Goal: Task Accomplishment & Management: Use online tool/utility

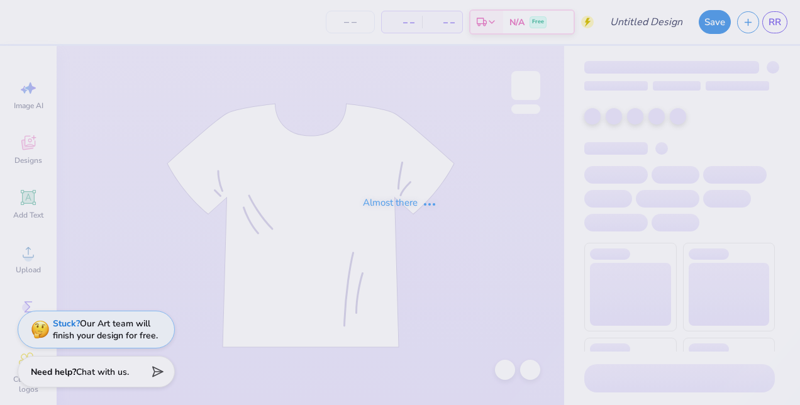
type input "IDSC Shirt"
type input "50"
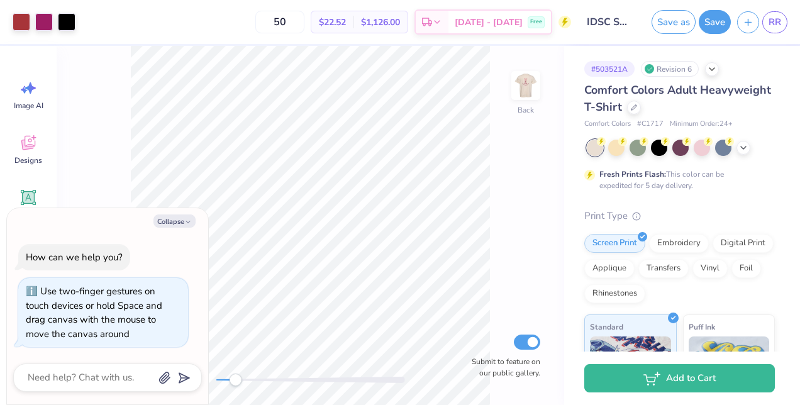
drag, startPoint x: 227, startPoint y: 378, endPoint x: 234, endPoint y: 384, distance: 8.9
click at [234, 384] on div "Accessibility label" at bounding box center [235, 380] width 13 height 13
click at [176, 222] on button "Collapse" at bounding box center [175, 221] width 42 height 13
type textarea "x"
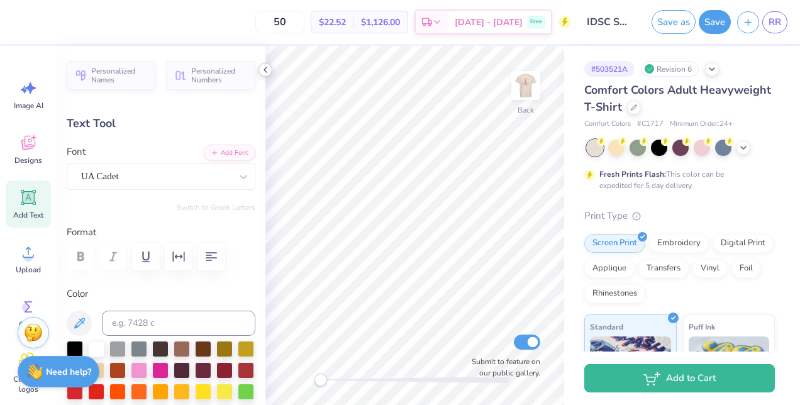
click at [266, 63] on div at bounding box center [266, 70] width 14 height 14
drag, startPoint x: 328, startPoint y: 378, endPoint x: 359, endPoint y: 383, distance: 31.2
click at [359, 383] on div "Accessibility label" at bounding box center [357, 380] width 13 height 13
type input "4.60"
type input "0.22"
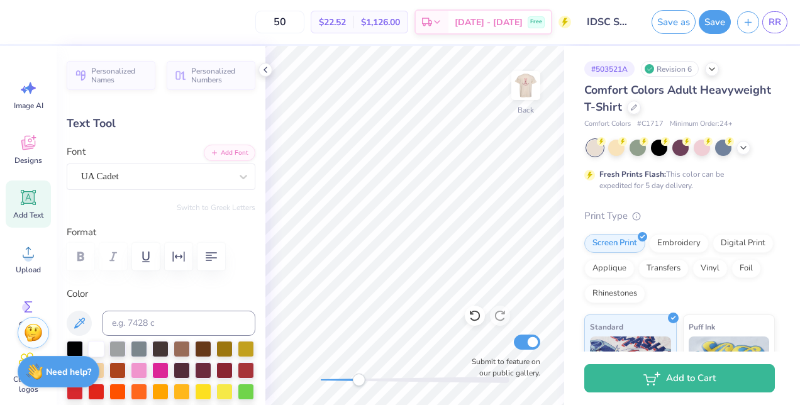
type input "5.73"
type input "3.13"
type input "0.24"
type input "6.38"
type input "4.60"
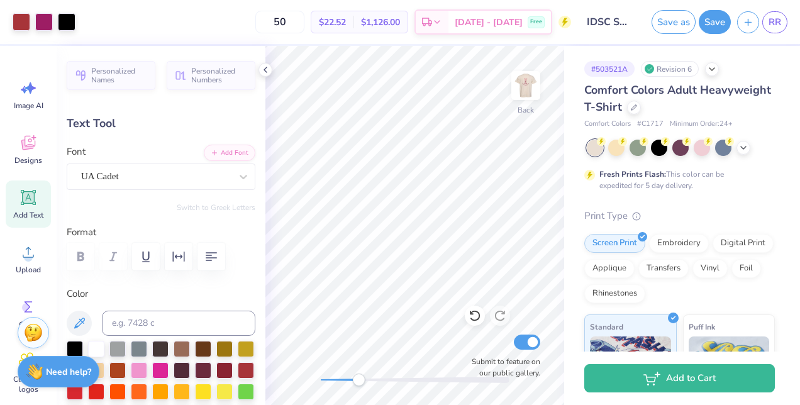
type input "0.22"
type input "5.38"
type input "3.13"
type input "0.24"
type input "5.71"
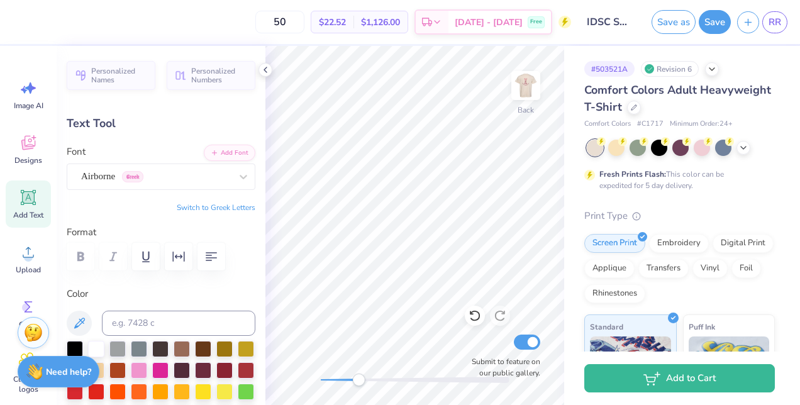
type input "4.60"
type input "0.22"
type input "5.38"
type input "3.13"
type input "0.24"
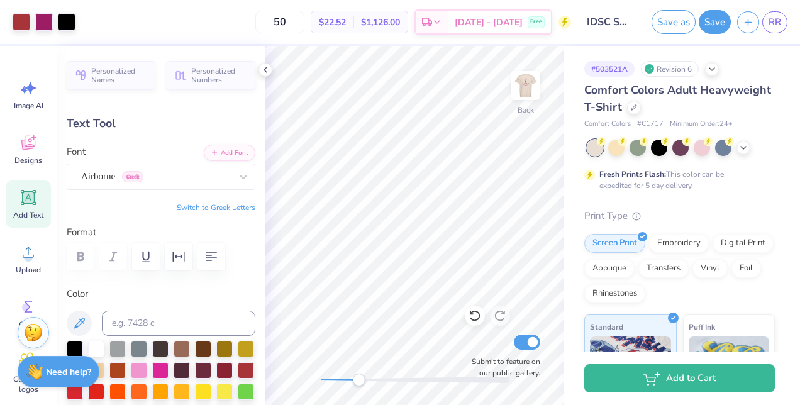
type input "5.74"
type input "4.60"
type input "0.22"
type input "5.38"
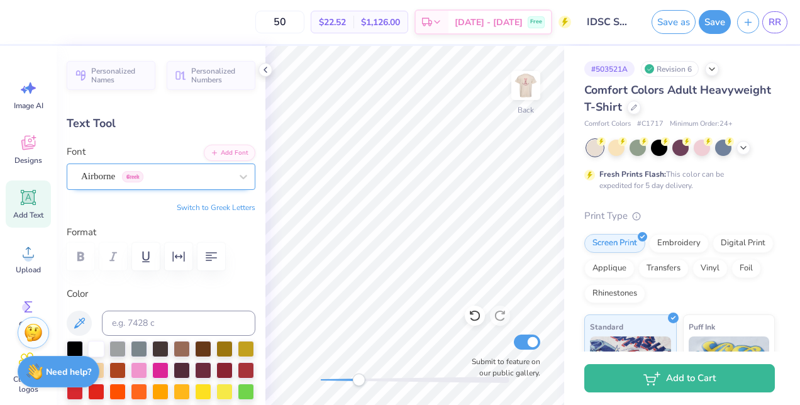
click at [135, 178] on div "Airborne Greek" at bounding box center [156, 177] width 152 height 20
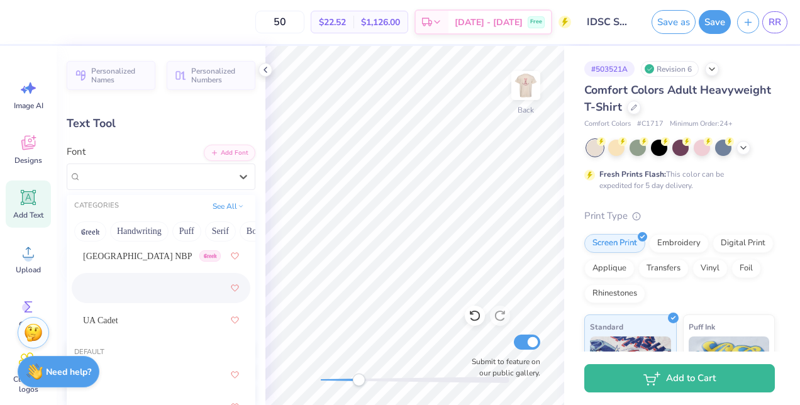
scroll to position [64, 0]
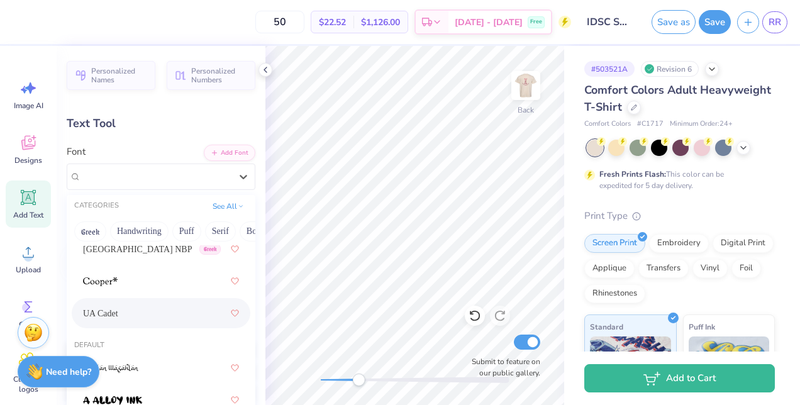
click at [126, 312] on div "UA Cadet" at bounding box center [161, 313] width 156 height 23
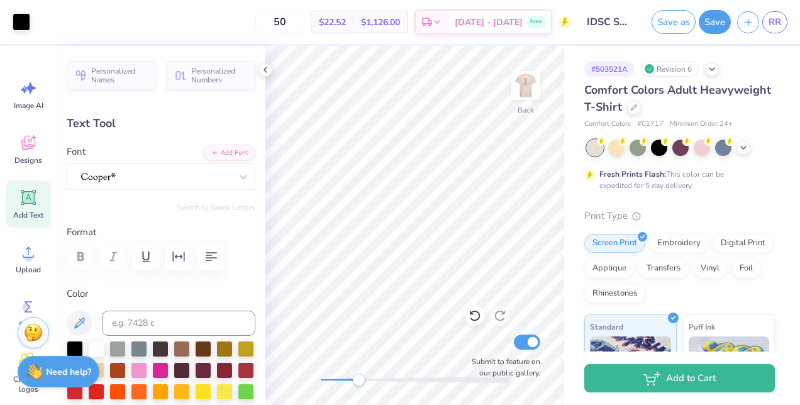
type input "0.20"
type input "0.11"
type input "5.28"
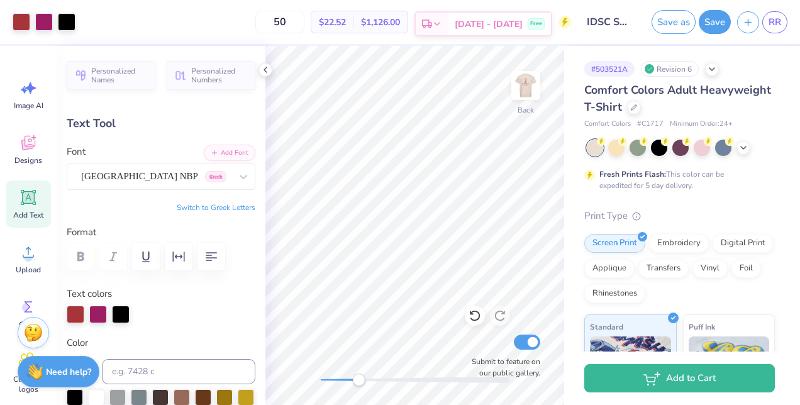
type input "2.70"
type input "2.09"
type input "3.00"
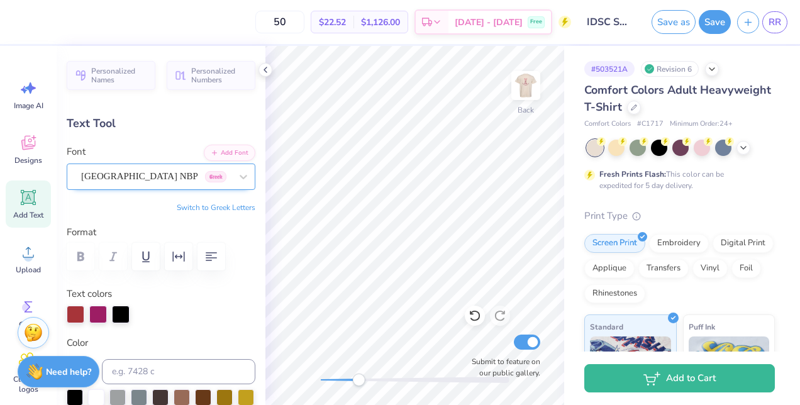
click at [181, 172] on div "[GEOGRAPHIC_DATA] NBP Greek" at bounding box center [156, 177] width 152 height 20
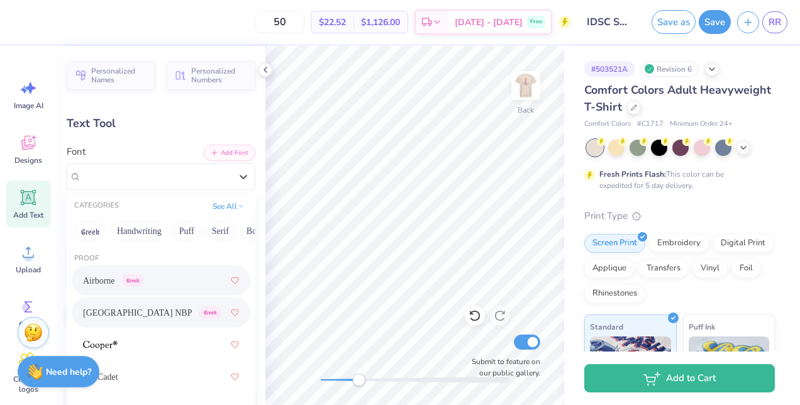
click at [164, 272] on div "Airborne Greek" at bounding box center [161, 280] width 156 height 23
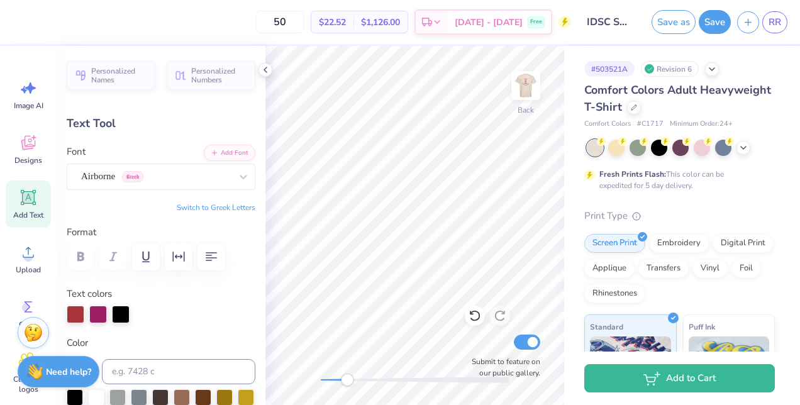
type input "4.96"
type input "1.80"
type input "3.34"
type input "4.08"
type input "0.24"
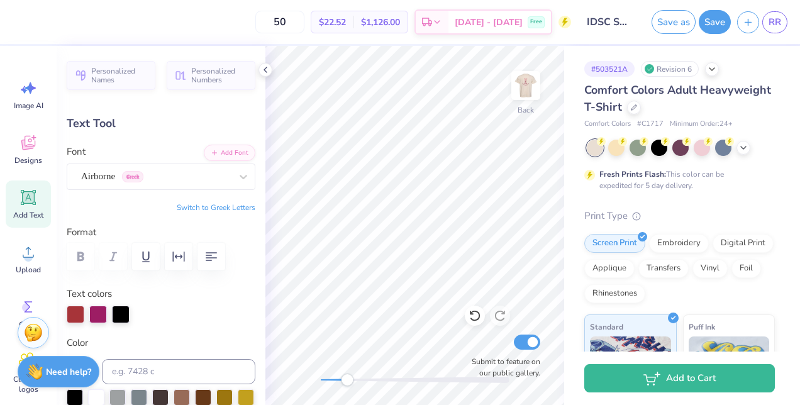
type input "5.37"
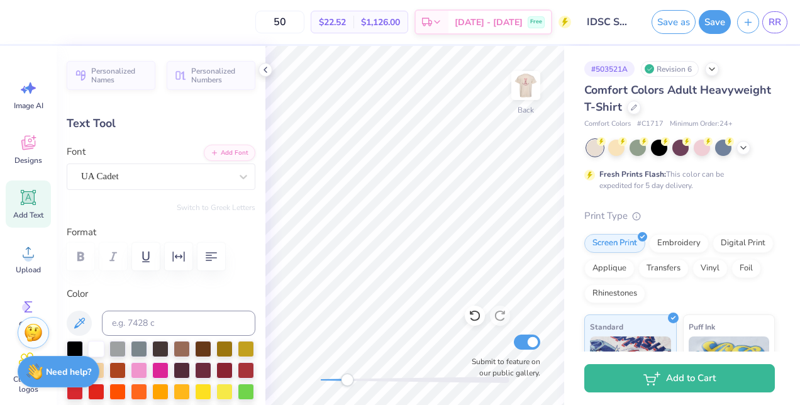
type input "3.13"
type input "5.74"
drag, startPoint x: 345, startPoint y: 379, endPoint x: 320, endPoint y: 375, distance: 25.5
click at [320, 375] on div "Accessibility label" at bounding box center [321, 380] width 13 height 13
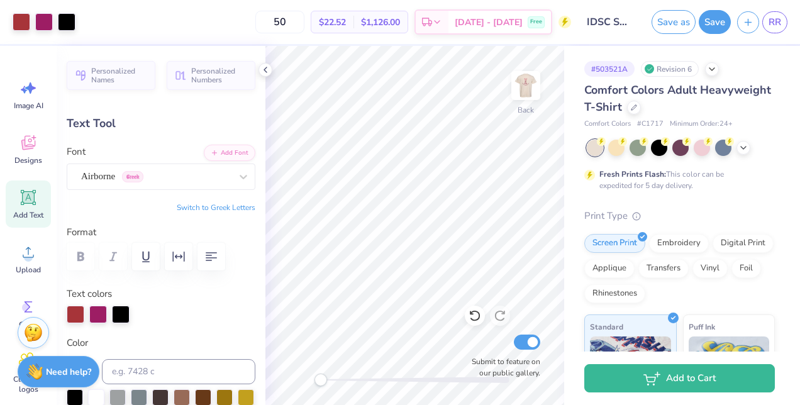
type input "4.96"
type input "1.80"
type input "3.57"
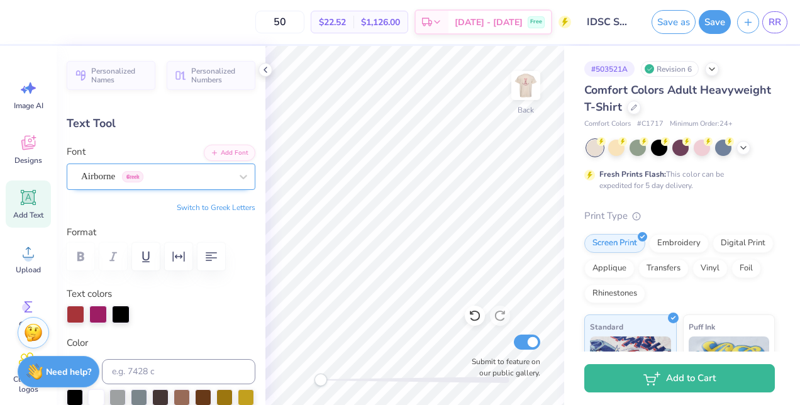
click at [151, 175] on div "Airborne Greek" at bounding box center [156, 177] width 152 height 20
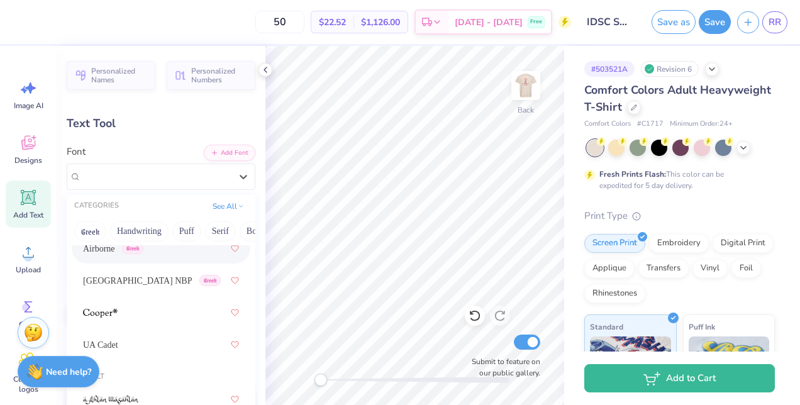
scroll to position [33, 0]
click at [153, 306] on div at bounding box center [161, 312] width 156 height 23
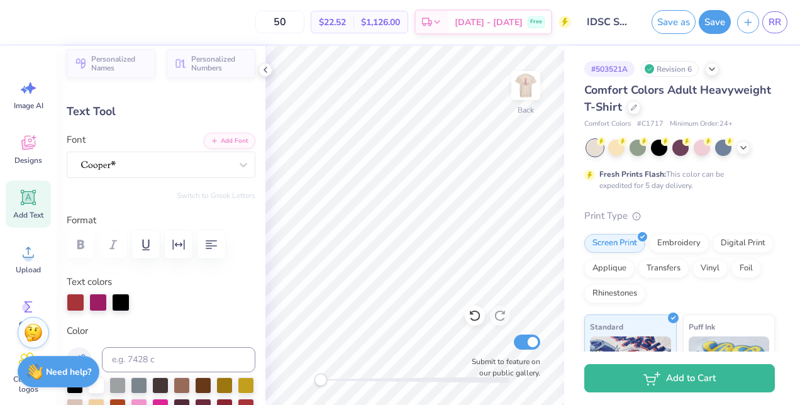
scroll to position [13, 0]
click at [146, 164] on div at bounding box center [156, 164] width 152 height 20
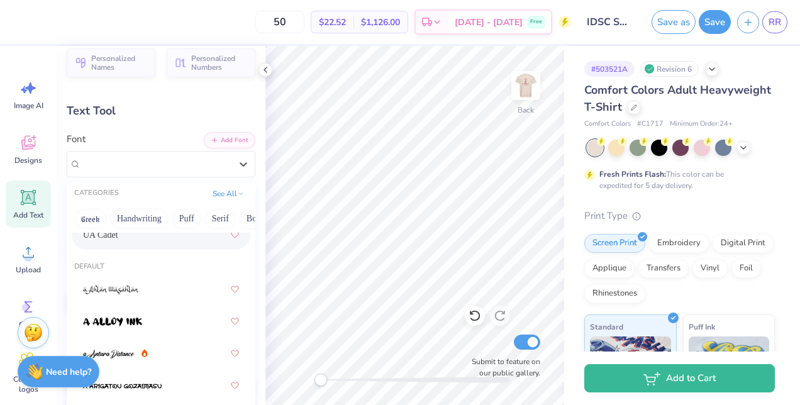
scroll to position [130, 0]
click at [130, 288] on img at bounding box center [111, 289] width 56 height 9
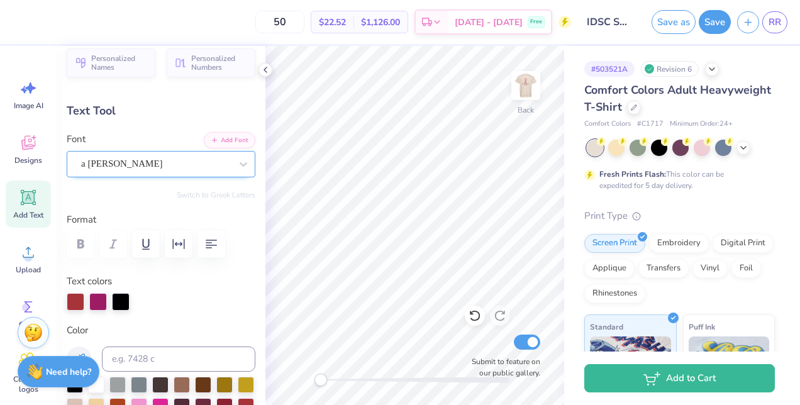
click at [171, 175] on div "a [PERSON_NAME]" at bounding box center [161, 164] width 189 height 26
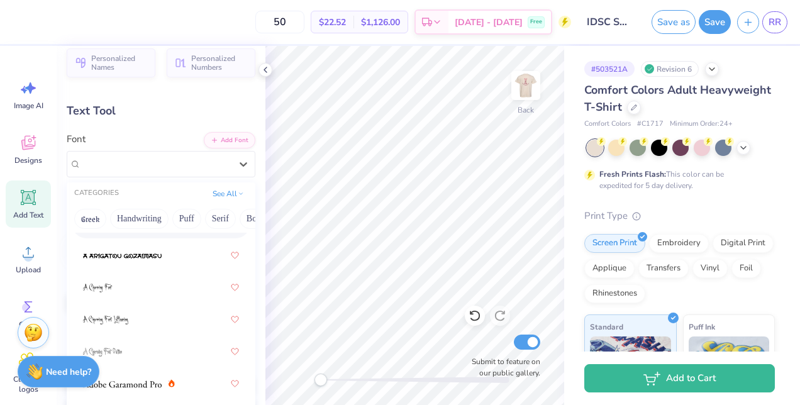
scroll to position [262, 0]
click at [147, 263] on div at bounding box center [161, 253] width 156 height 23
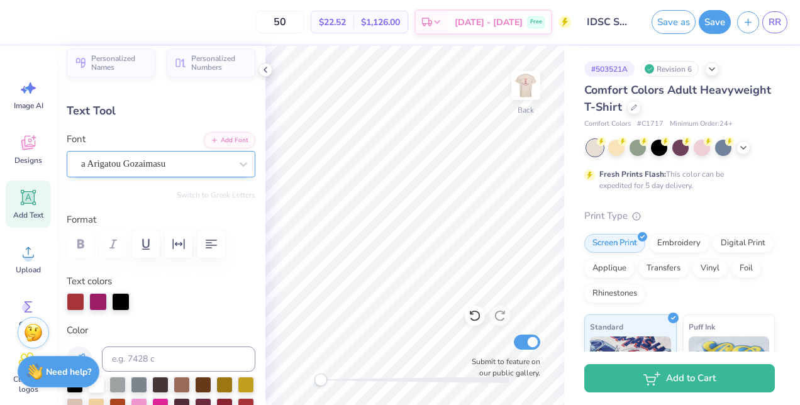
click at [156, 168] on div "a Arigatou Gozaimasu" at bounding box center [156, 164] width 152 height 20
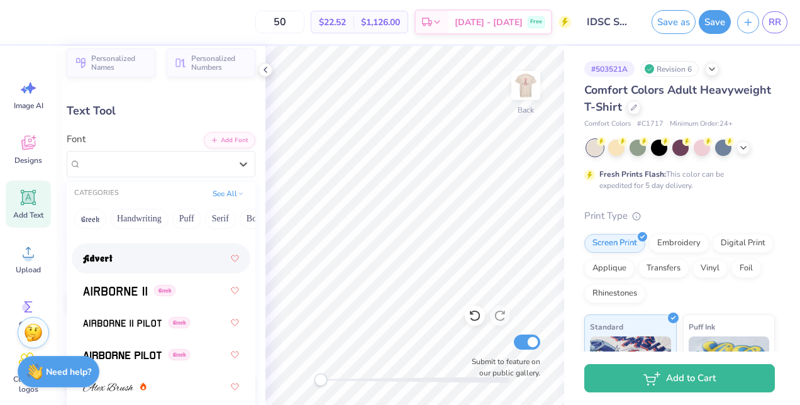
scroll to position [450, 0]
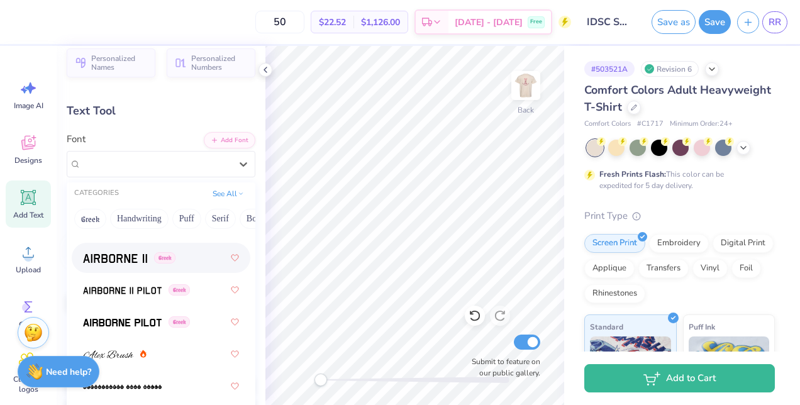
click at [139, 254] on img at bounding box center [115, 258] width 64 height 9
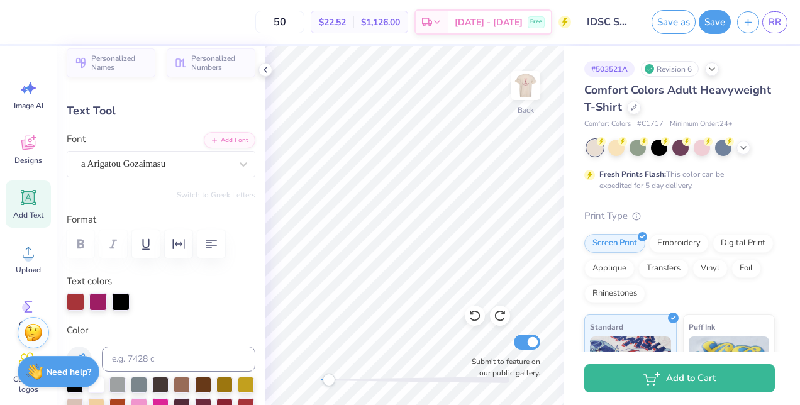
type input "6.16"
type input "1.97"
type input "3.50"
type input "4.66"
type input "1.85"
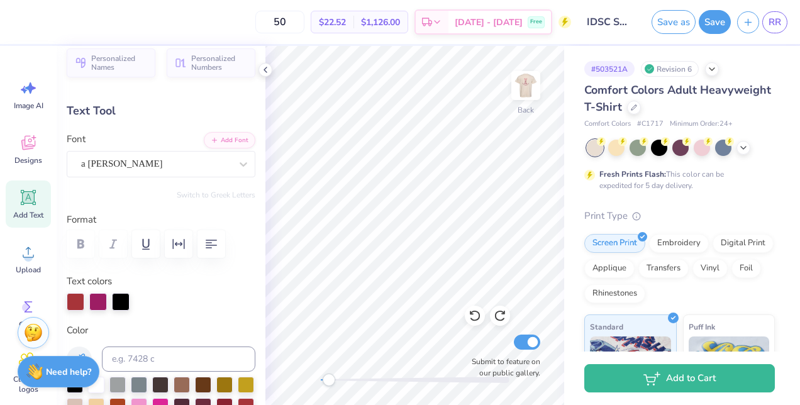
type input "3.55"
type input "5.68"
type input "1.79"
type input "3.58"
type input "4.96"
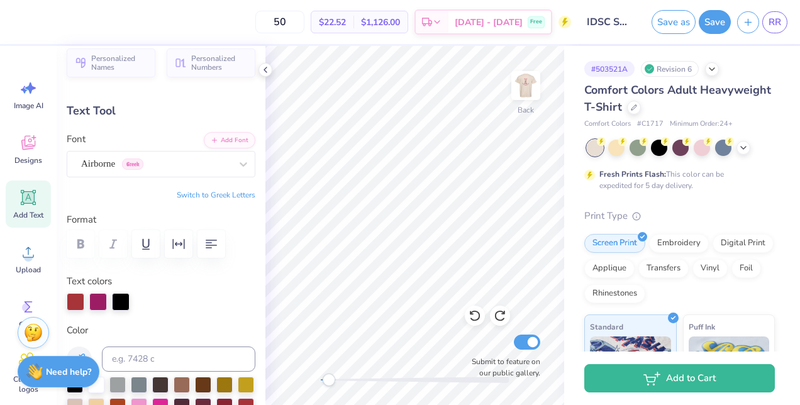
type input "1.80"
type input "3.48"
type input "6.73"
type input "2.44"
type input "2.84"
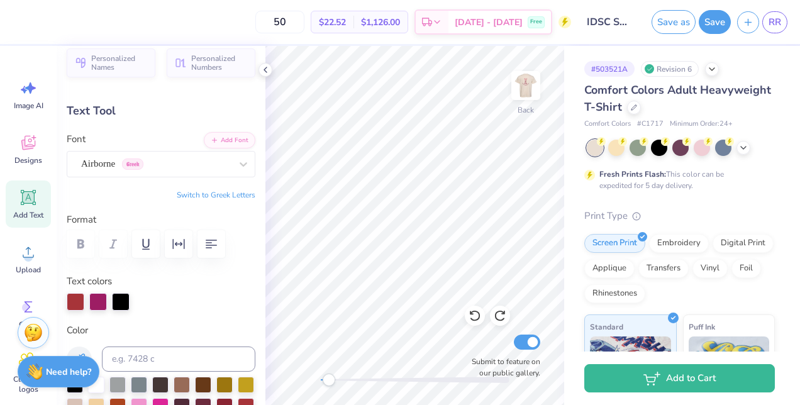
type input "2.70"
type input "2.09"
type input "3.00"
click at [322, 384] on div "Accessibility label" at bounding box center [326, 380] width 13 height 13
type input "4.08"
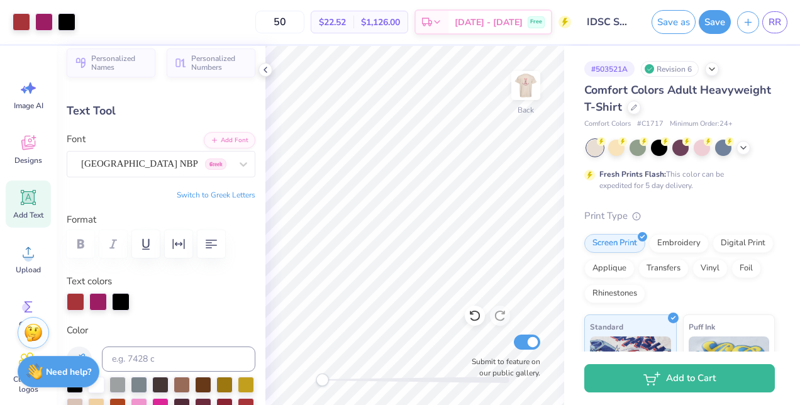
type input "0.24"
type input "5.37"
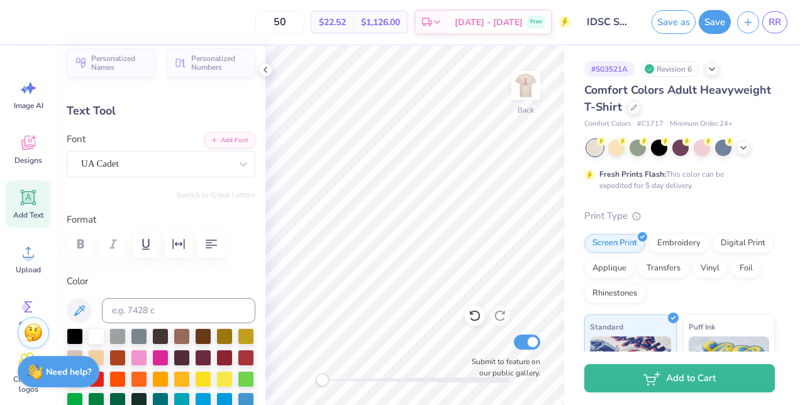
type input "3.13"
type input "5.74"
type input "4.08"
type input "6.42"
type input "3.13"
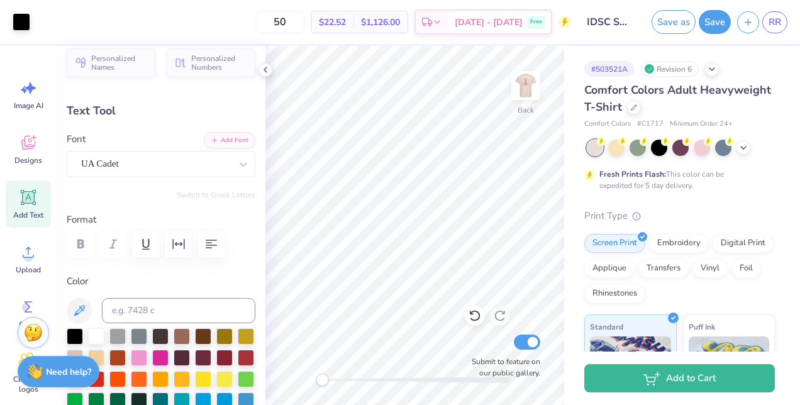
type input "7.84"
type input "4.08"
type input "6.36"
type input "3.13"
drag, startPoint x: 325, startPoint y: 379, endPoint x: 347, endPoint y: 379, distance: 22.0
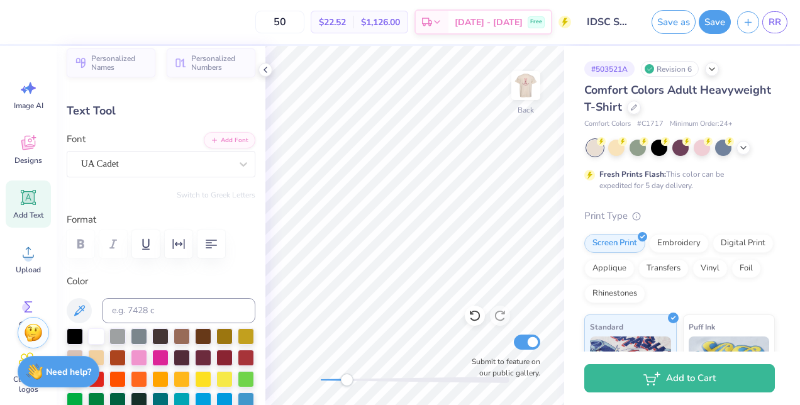
click at [347, 379] on div "Accessibility label" at bounding box center [346, 380] width 13 height 13
type input "6.82"
type input "4.08"
type input "6.33"
type input "4.55"
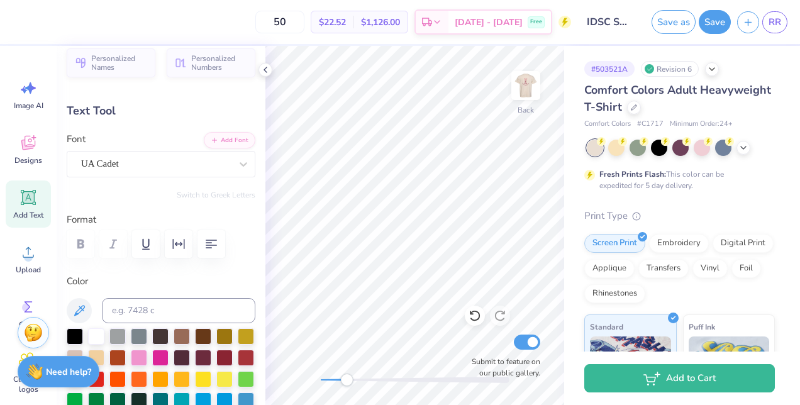
type input "0.26"
type input "6.30"
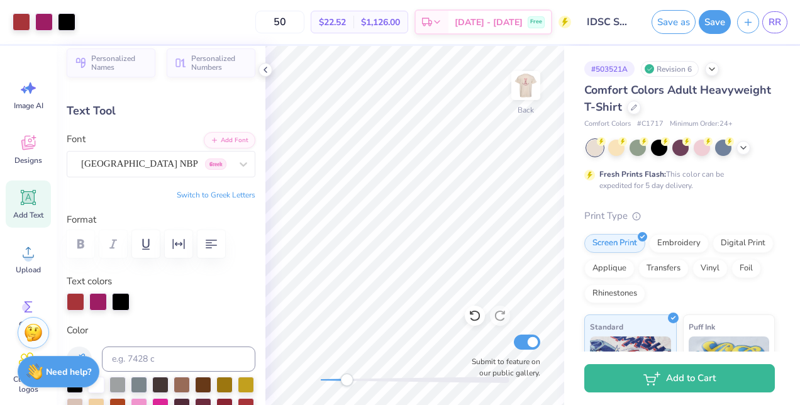
type input "2.70"
type input "2.09"
type input "3.89"
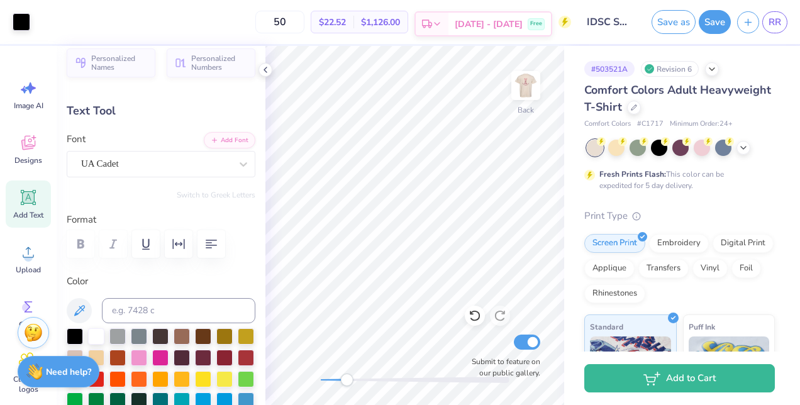
type input "3.13"
type input "0.24"
type input "6.73"
type textarea "at the [GEOGRAPHIC_DATA][US_STATE]"
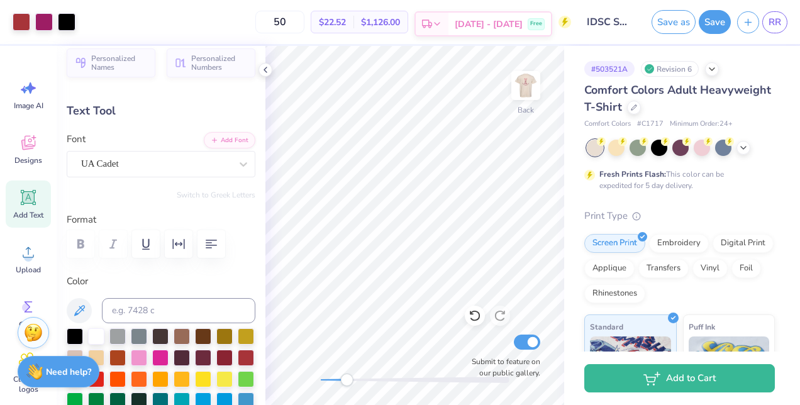
type input "2.70"
type input "2.09"
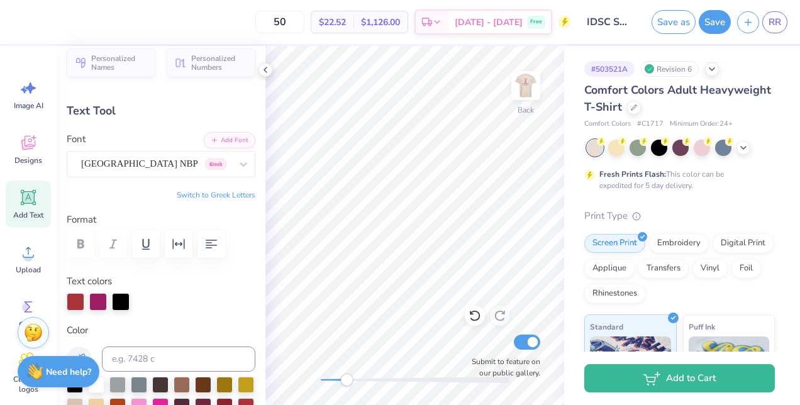
click at [86, 301] on div at bounding box center [161, 302] width 189 height 18
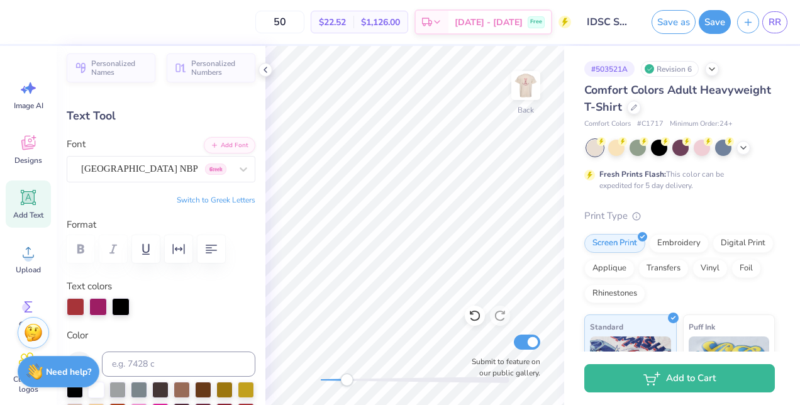
scroll to position [0, 0]
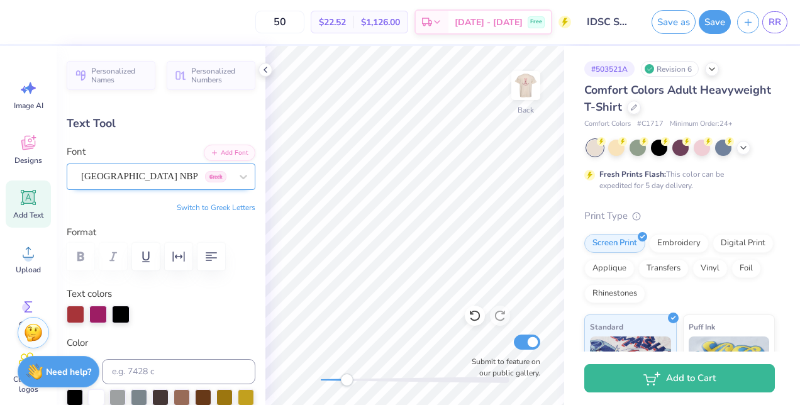
click at [177, 165] on div "[GEOGRAPHIC_DATA] NBP Greek" at bounding box center [161, 177] width 189 height 26
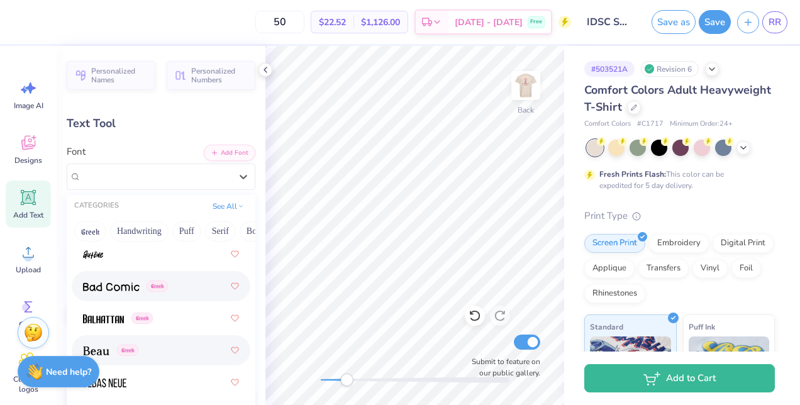
scroll to position [853, 0]
click at [140, 344] on div "Greek" at bounding box center [161, 349] width 156 height 23
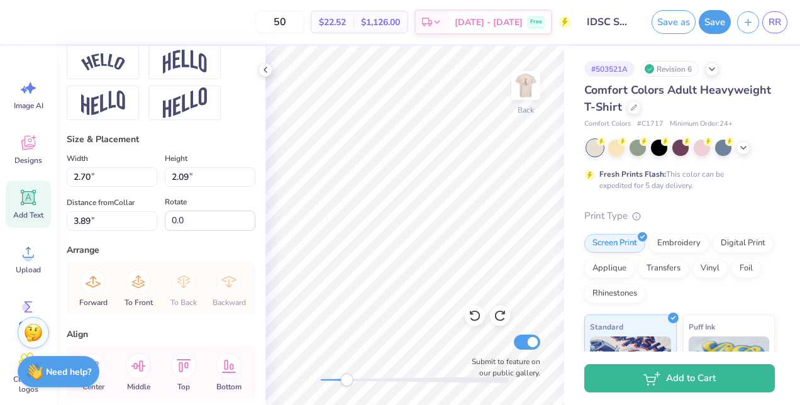
scroll to position [637, 0]
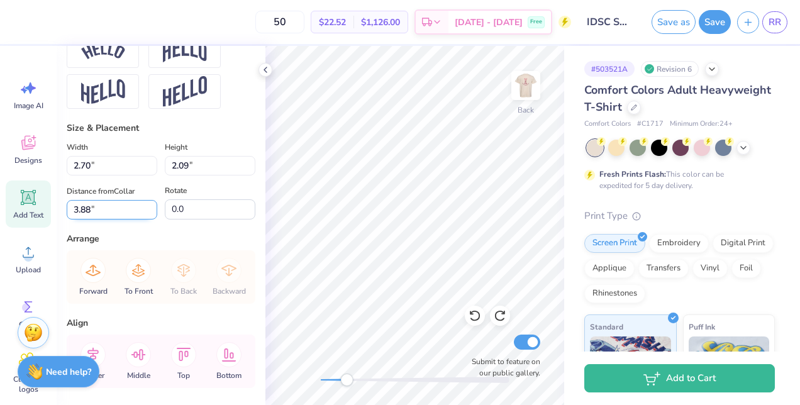
click at [147, 220] on input "3.88" at bounding box center [112, 210] width 91 height 20
click at [147, 220] on input "3.87" at bounding box center [112, 210] width 91 height 20
click at [147, 220] on input "3.86" at bounding box center [112, 210] width 91 height 20
click at [147, 220] on input "3.85" at bounding box center [112, 210] width 91 height 20
type input "3.26"
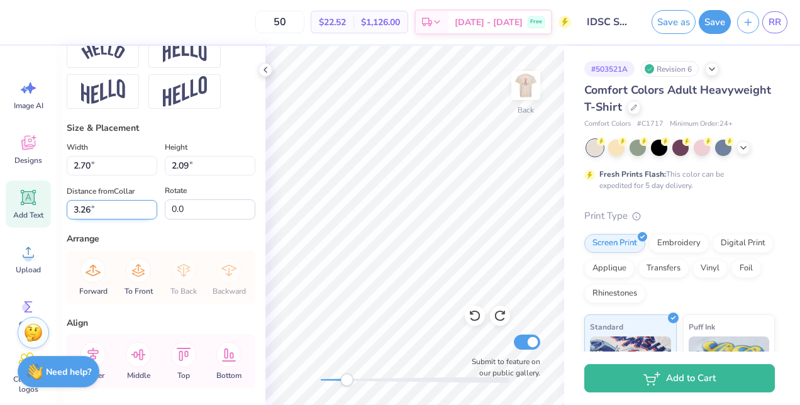
click at [147, 220] on input "3.26" at bounding box center [112, 210] width 91 height 20
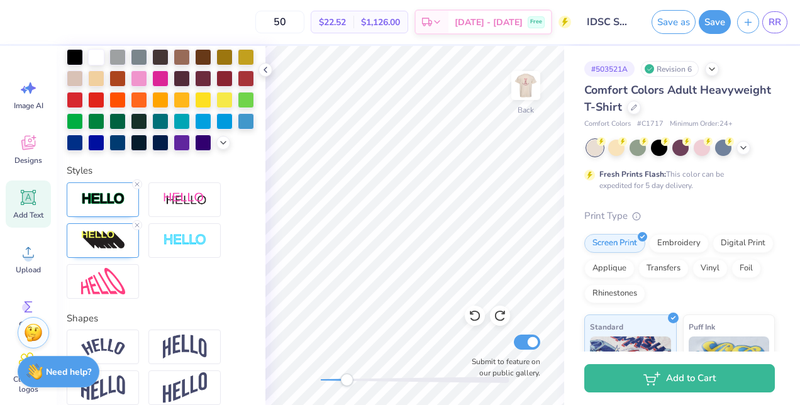
scroll to position [357, 0]
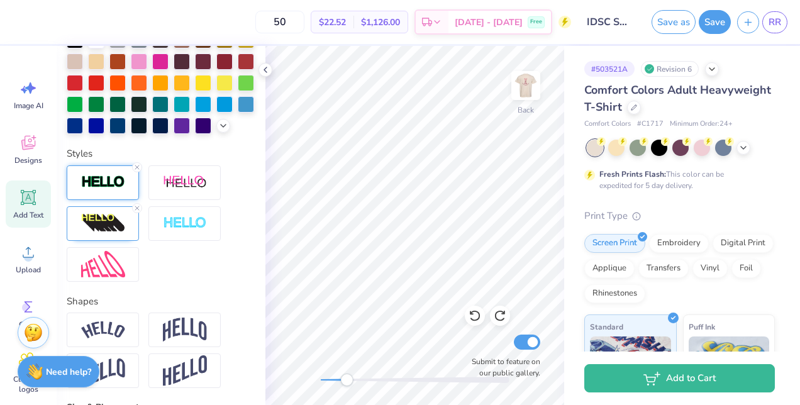
click at [121, 189] on img at bounding box center [103, 182] width 44 height 14
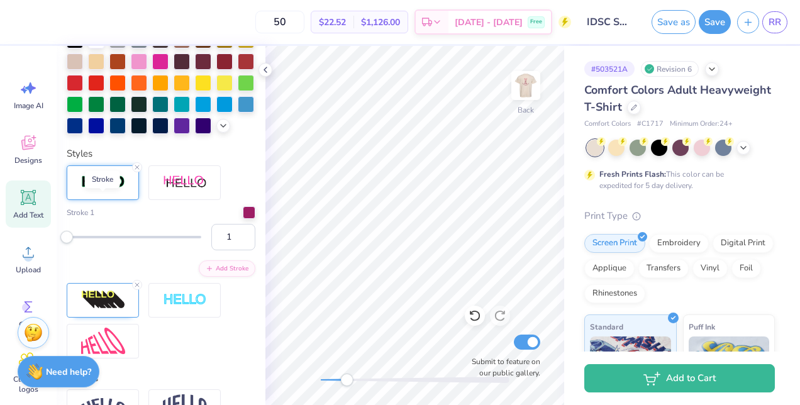
click at [121, 189] on img at bounding box center [103, 182] width 44 height 14
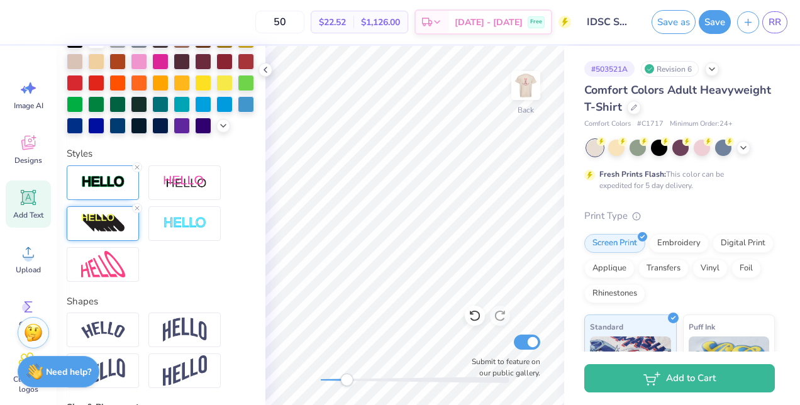
click at [123, 233] on img at bounding box center [103, 223] width 44 height 20
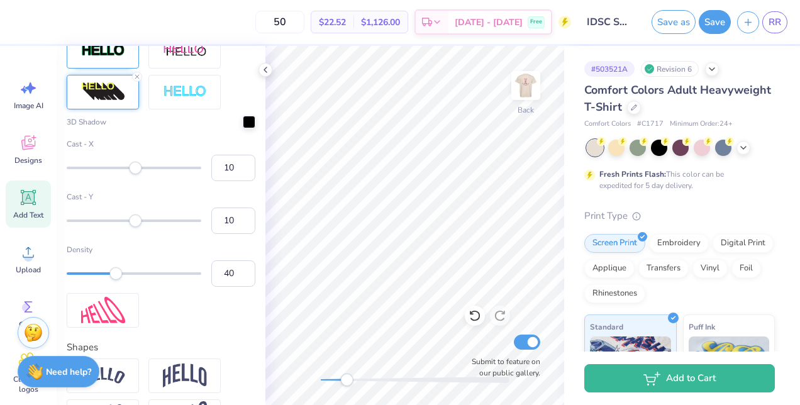
scroll to position [490, 0]
type input "10"
drag, startPoint x: 118, startPoint y: 286, endPoint x: 78, endPoint y: 281, distance: 40.0
click at [78, 281] on div "Density 10" at bounding box center [161, 264] width 189 height 43
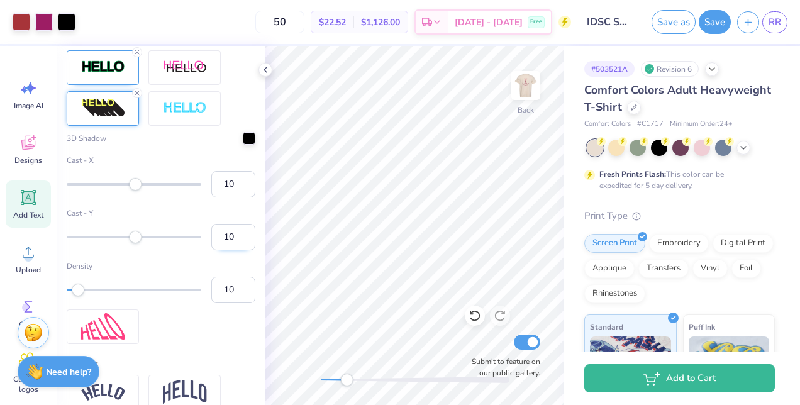
scroll to position [473, 0]
type input "-5"
drag, startPoint x: 134, startPoint y: 209, endPoint x: 126, endPoint y: 210, distance: 8.2
click at [126, 190] on div "Accessibility label" at bounding box center [126, 183] width 13 height 13
type input "19"
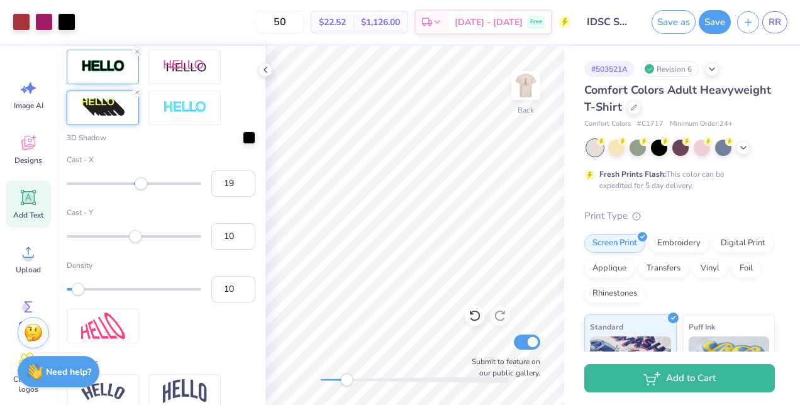
drag, startPoint x: 130, startPoint y: 208, endPoint x: 141, endPoint y: 206, distance: 11.4
click at [141, 190] on div "Accessibility label" at bounding box center [141, 183] width 13 height 13
type input "15"
click at [138, 190] on div "Accessibility label" at bounding box center [138, 183] width 13 height 13
type input "9"
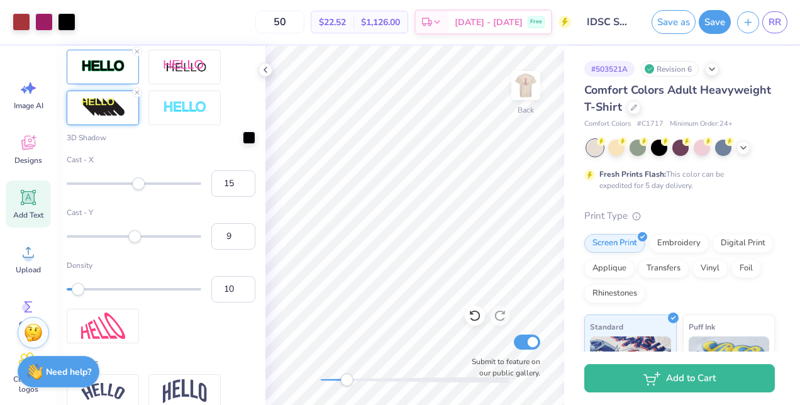
click at [135, 243] on div "Accessibility label" at bounding box center [134, 236] width 13 height 13
click at [221, 250] on input "9" at bounding box center [233, 236] width 44 height 26
type input "0"
click at [224, 197] on input "15" at bounding box center [233, 184] width 44 height 26
type input "1"
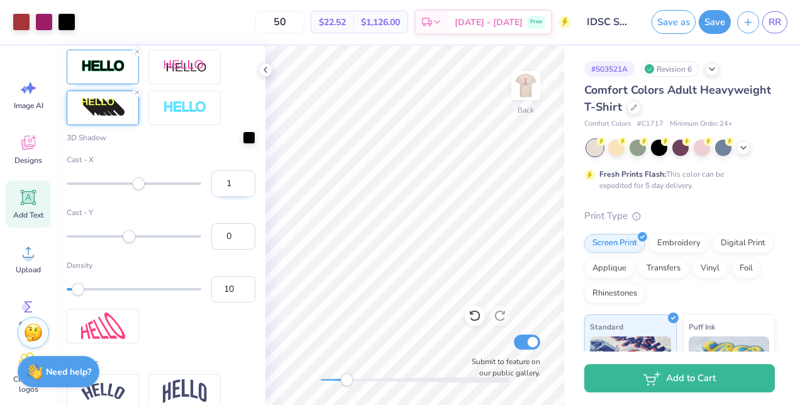
type input "10"
type input "-1"
click at [232, 250] on input "-1" at bounding box center [233, 236] width 44 height 26
type input "0"
type input "10"
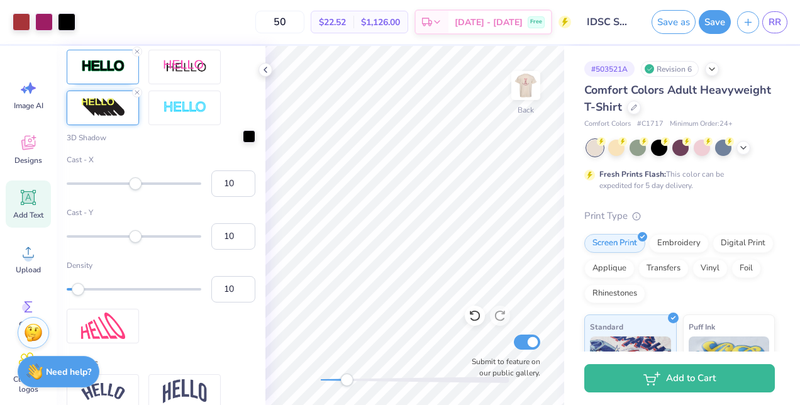
click at [243, 143] on div at bounding box center [249, 136] width 13 height 13
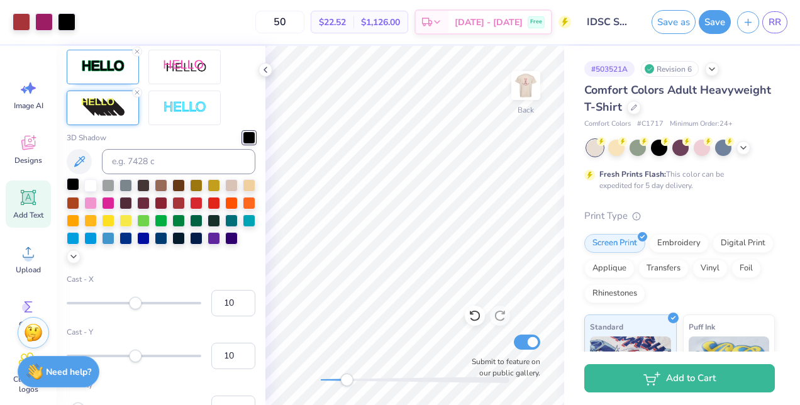
click at [76, 191] on div at bounding box center [73, 184] width 13 height 13
click at [89, 191] on div at bounding box center [90, 184] width 13 height 13
click at [74, 191] on div at bounding box center [73, 184] width 13 height 13
click at [445, 387] on div "Back Submit to feature on our public gallery." at bounding box center [415, 225] width 299 height 359
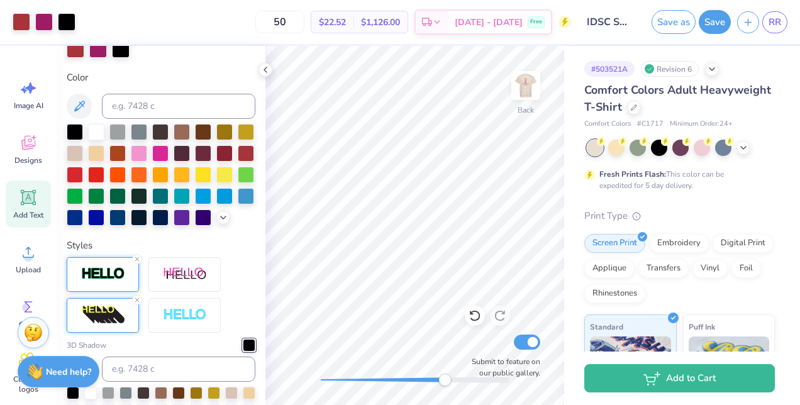
click at [120, 281] on img at bounding box center [103, 274] width 44 height 14
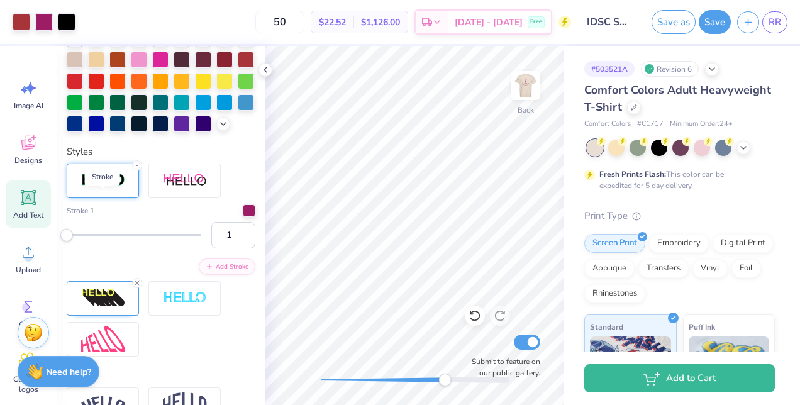
scroll to position [361, 0]
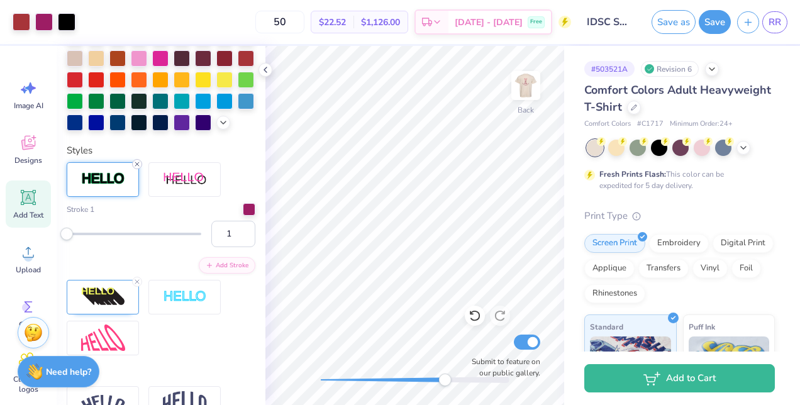
click at [135, 168] on icon at bounding box center [137, 164] width 8 height 8
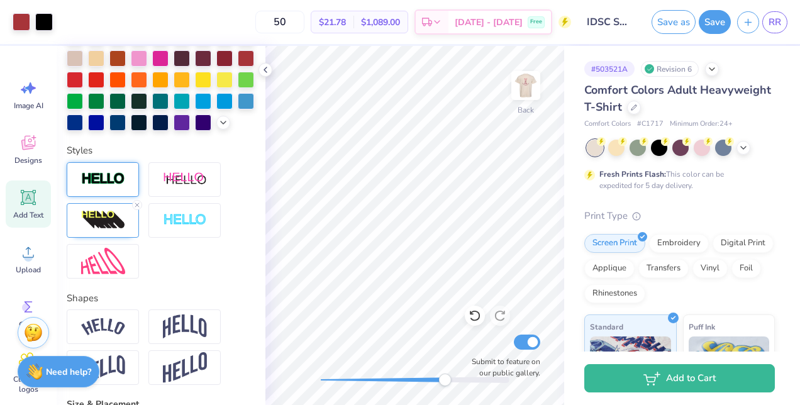
click at [122, 186] on img at bounding box center [103, 179] width 44 height 14
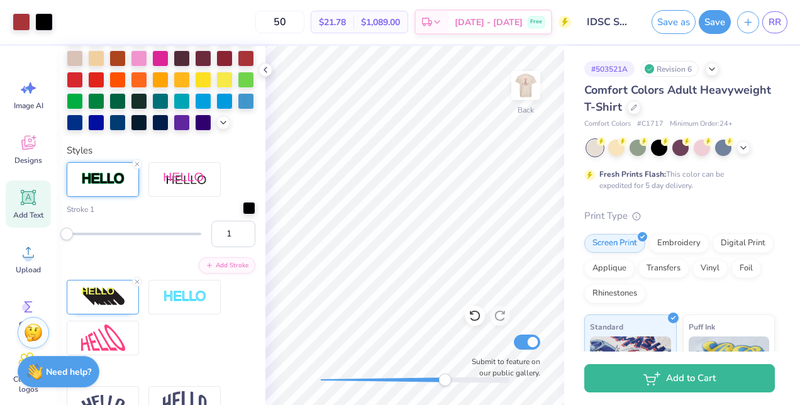
click at [243, 215] on div at bounding box center [249, 208] width 13 height 13
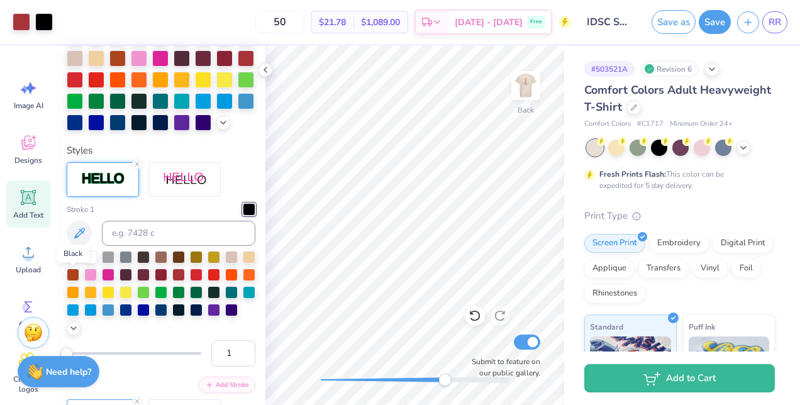
click at [74, 262] on div at bounding box center [73, 256] width 13 height 13
click at [93, 262] on div at bounding box center [90, 256] width 13 height 13
click at [77, 262] on div at bounding box center [73, 256] width 13 height 13
drag, startPoint x: 438, startPoint y: 381, endPoint x: 410, endPoint y: 382, distance: 27.7
click at [410, 382] on div "Accessibility label" at bounding box center [410, 380] width 13 height 13
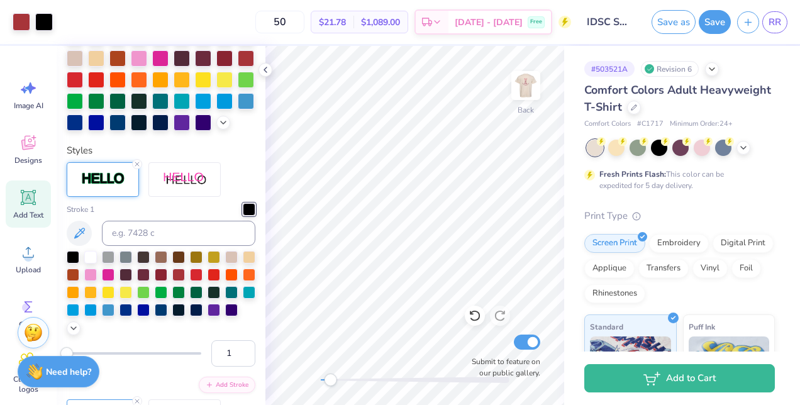
drag, startPoint x: 381, startPoint y: 378, endPoint x: 330, endPoint y: 374, distance: 51.7
click at [330, 374] on div "Accessibility label" at bounding box center [330, 380] width 13 height 13
click at [534, 84] on img at bounding box center [526, 85] width 50 height 50
click at [305, 16] on input "50" at bounding box center [280, 22] width 49 height 23
type input "5"
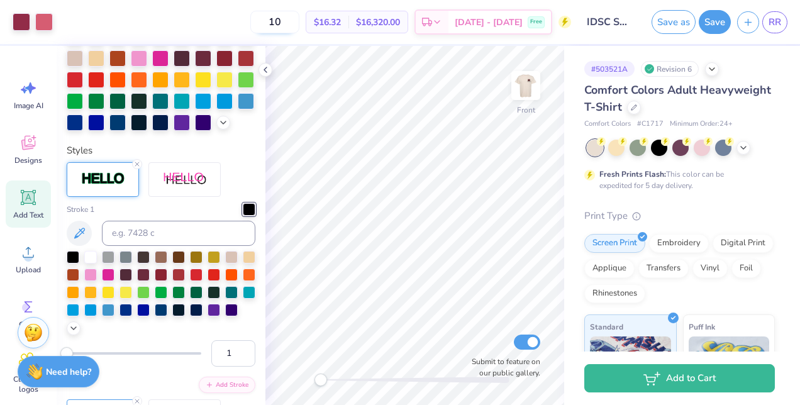
type input "1"
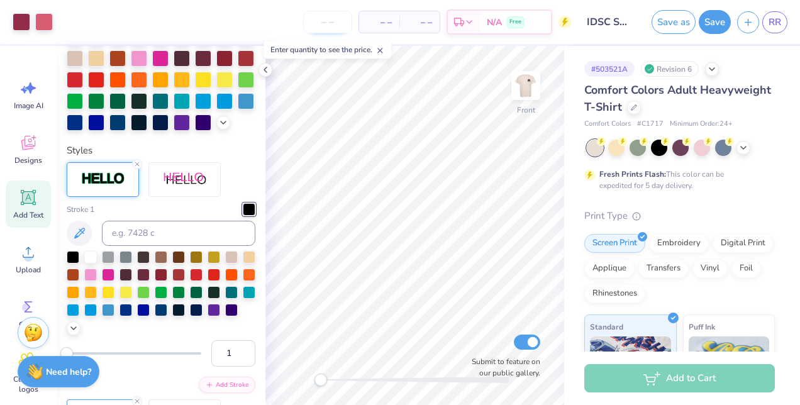
click at [336, 18] on input "number" at bounding box center [327, 22] width 49 height 23
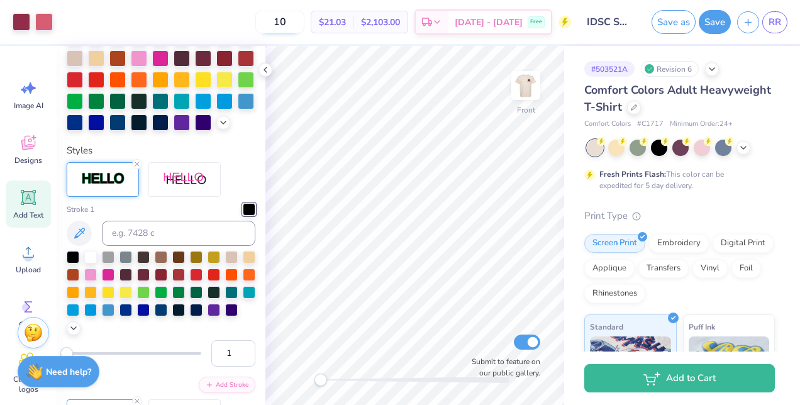
type input "1"
type input "80"
drag, startPoint x: 325, startPoint y: 23, endPoint x: 288, endPoint y: 18, distance: 37.6
click at [288, 18] on input "80" at bounding box center [280, 22] width 49 height 23
type input "6"
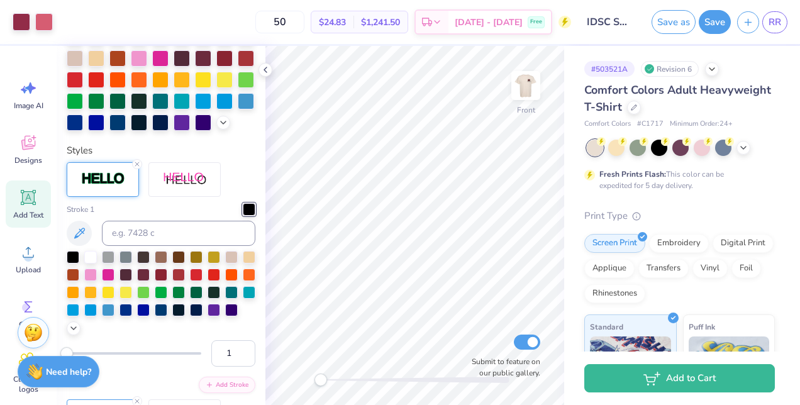
type input "50"
click at [526, 93] on img at bounding box center [526, 85] width 50 height 50
